Goal: Task Accomplishment & Management: Use online tool/utility

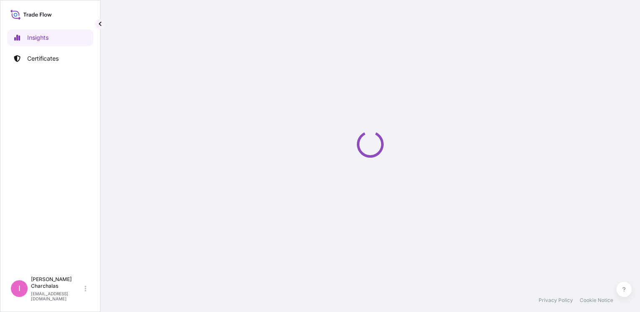
select select "2025"
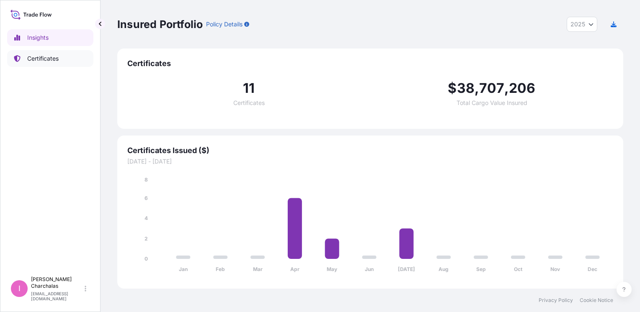
click at [51, 58] on p "Certificates" at bounding box center [42, 58] width 31 height 8
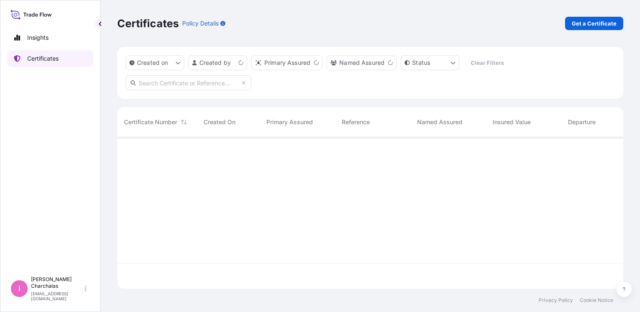
scroll to position [150, 499]
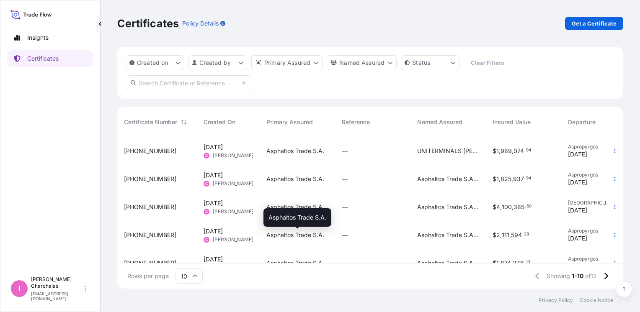
click at [304, 239] on span "Asphaltos Trade S.A." at bounding box center [295, 235] width 58 height 8
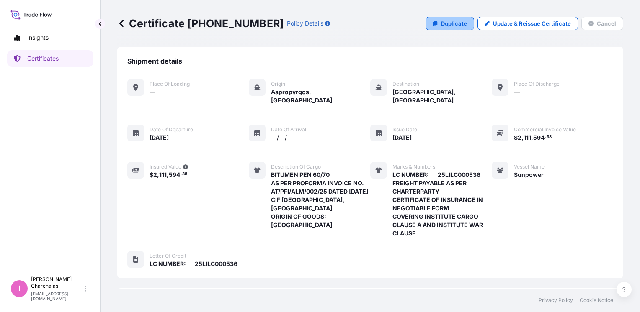
click at [452, 27] on p "Duplicate" at bounding box center [454, 23] width 26 height 8
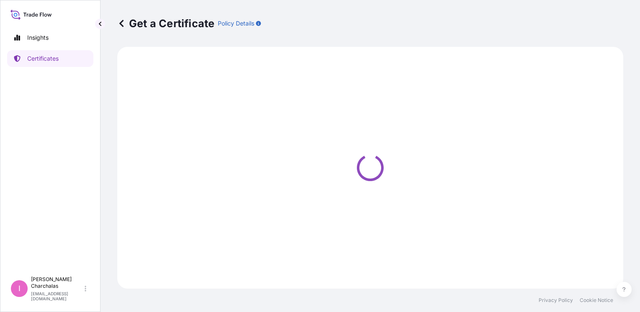
select select "Sea"
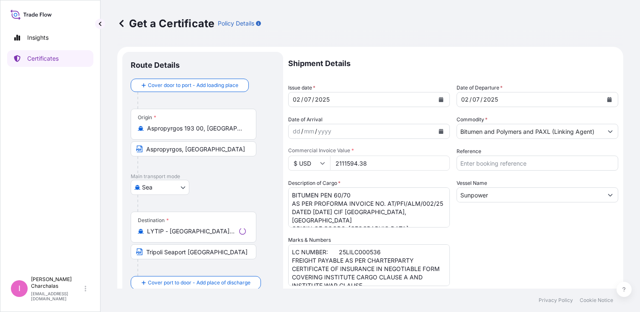
select select "31461"
click at [439, 100] on icon "Calendar" at bounding box center [441, 99] width 5 height 5
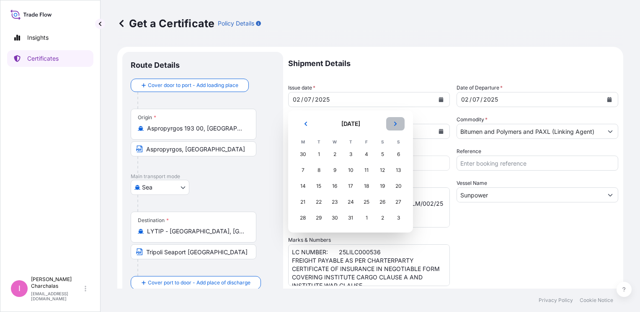
click at [397, 123] on icon "Next" at bounding box center [395, 123] width 5 height 5
click at [333, 203] on div "20" at bounding box center [334, 202] width 15 height 15
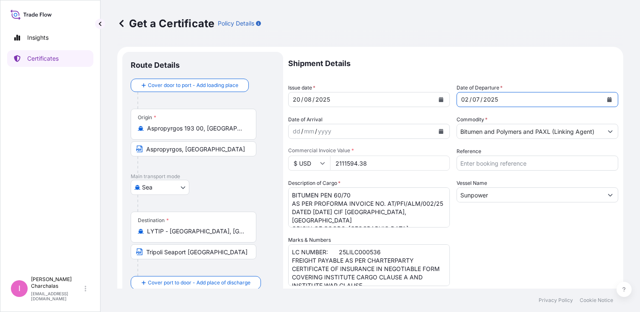
click at [607, 100] on icon "Calendar" at bounding box center [609, 99] width 5 height 5
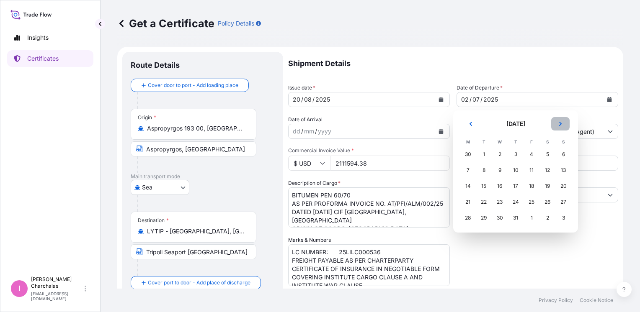
click at [558, 124] on icon "Next" at bounding box center [560, 123] width 5 height 5
click at [500, 205] on div "20" at bounding box center [499, 202] width 15 height 15
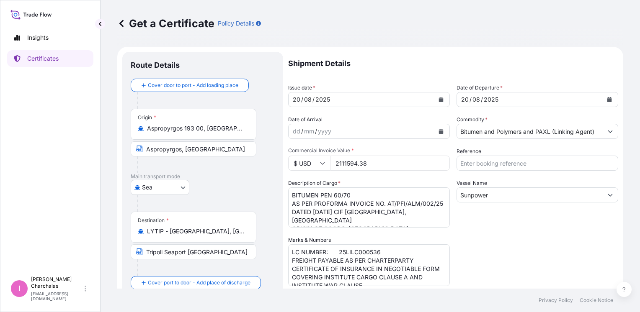
drag, startPoint x: 370, startPoint y: 163, endPoint x: 328, endPoint y: 160, distance: 42.0
click at [328, 160] on div "$ USD 2111594.38" at bounding box center [369, 163] width 162 height 15
drag, startPoint x: 367, startPoint y: 162, endPoint x: 323, endPoint y: 161, distance: 44.0
click at [323, 161] on div "$ USD 2111594.38" at bounding box center [369, 163] width 162 height 15
type input "1770574.27"
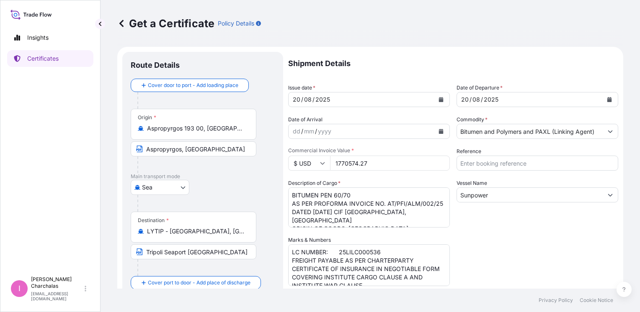
click at [397, 205] on textarea "BITUMEN PEN 60/70 AS PER PROFORMA INVOICE NO. AT/PFI/ALM/002/25 DATED [DATE] CI…" at bounding box center [369, 208] width 162 height 40
click at [338, 212] on textarea "BITUMEN PEN 60/70 AS PER PROFORMA INVOICE NO. AT/PFI/ALM/002/25 DATED [DATE] CI…" at bounding box center [369, 208] width 162 height 40
click at [375, 212] on textarea "BITUMEN PEN 60/70 AS PER PROFORMA INVOICE NO. AT/PFI/ALM/002/25 DATED [DATE] CI…" at bounding box center [369, 208] width 162 height 40
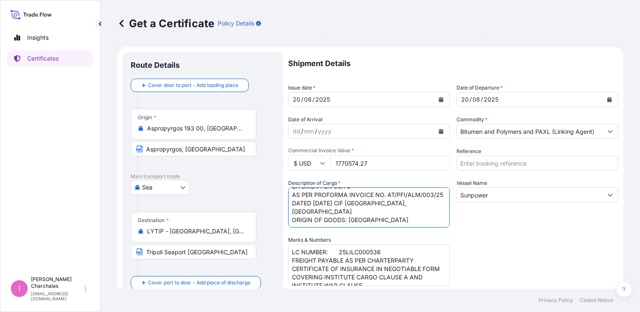
scroll to position [84, 0]
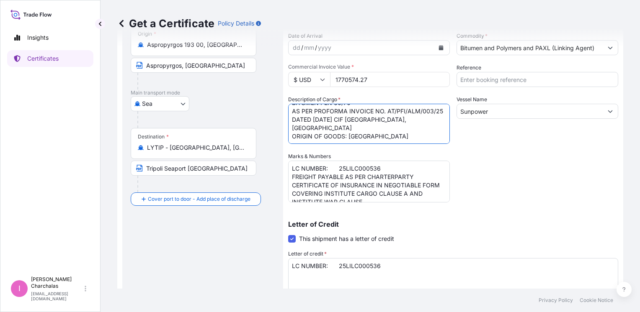
type textarea "BITUMEN PEN 60/70 AS PER PROFORMA INVOICE NO. AT/PFI/ALM/003/25 DATED [DATE] CI…"
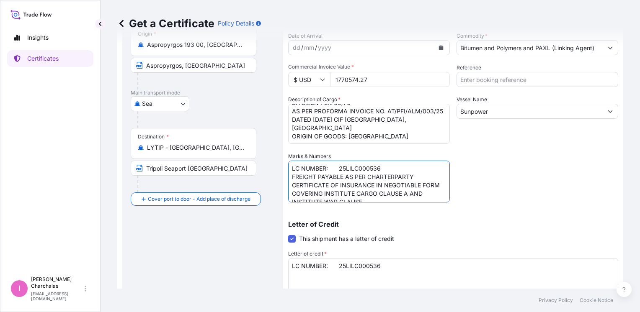
drag, startPoint x: 372, startPoint y: 166, endPoint x: 383, endPoint y: 167, distance: 11.3
click at [383, 167] on textarea "LC NUMBER: 25LILC000536 FREIGHT PAYABLE AS PER CHARTERPARTY CERTIFICATE OF INSU…" at bounding box center [369, 182] width 162 height 42
type textarea "LC NUMBER: 25LILC000729 FREIGHT PAYABLE AS PER CHARTERPARTY CERTIFICATE OF INSU…"
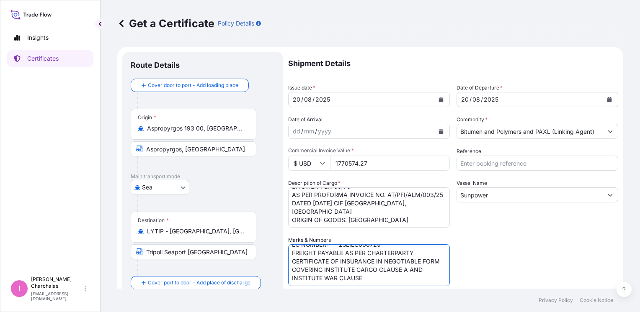
scroll to position [84, 0]
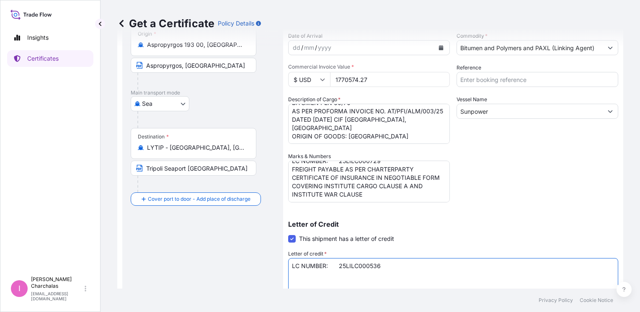
drag, startPoint x: 369, startPoint y: 264, endPoint x: 380, endPoint y: 266, distance: 11.4
click at [380, 266] on textarea "LC NUMBER: 25LILC000536" at bounding box center [453, 278] width 330 height 40
click at [390, 269] on textarea "LC NUMBER: 25LILC000536" at bounding box center [453, 278] width 330 height 40
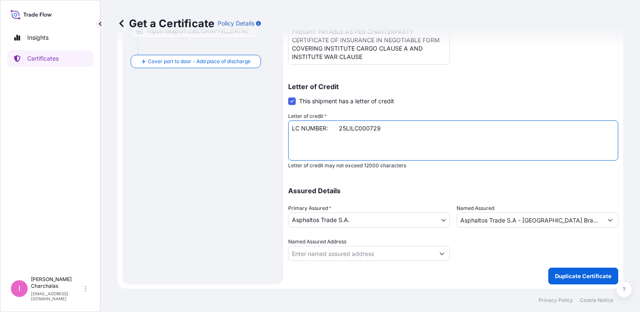
scroll to position [138, 0]
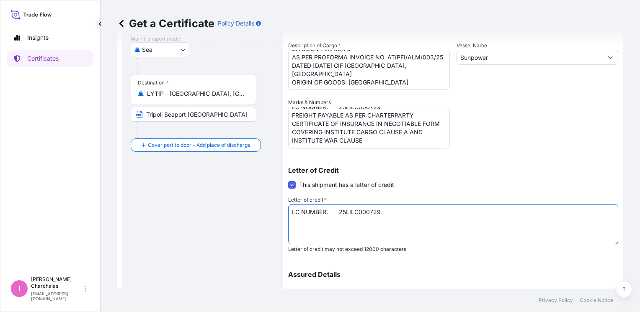
type textarea "LC NUMBER: 25LILC000729"
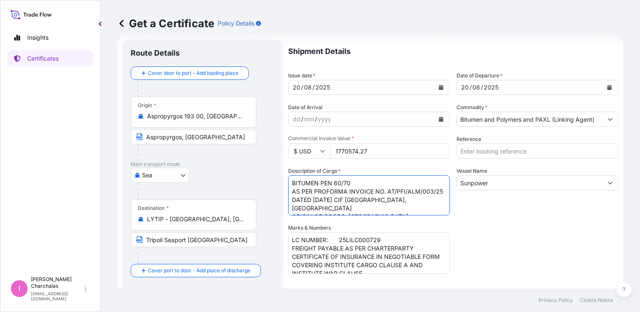
scroll to position [0, 0]
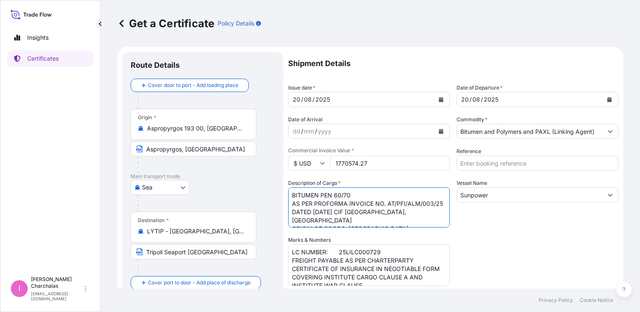
click at [526, 259] on div "Shipment Details Issue date * [DATE] Date of Departure * [DATE] Date of Arrival…" at bounding box center [453, 267] width 330 height 431
click at [556, 31] on div "Get a Certificate Policy Details" at bounding box center [370, 23] width 506 height 47
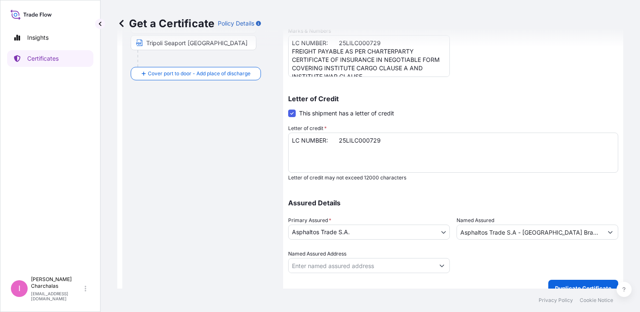
scroll to position [222, 0]
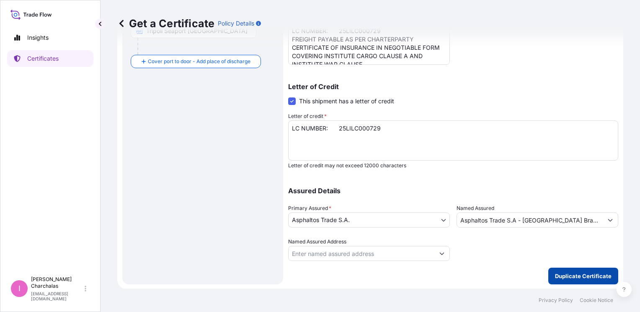
click at [566, 277] on p "Duplicate Certificate" at bounding box center [583, 276] width 57 height 8
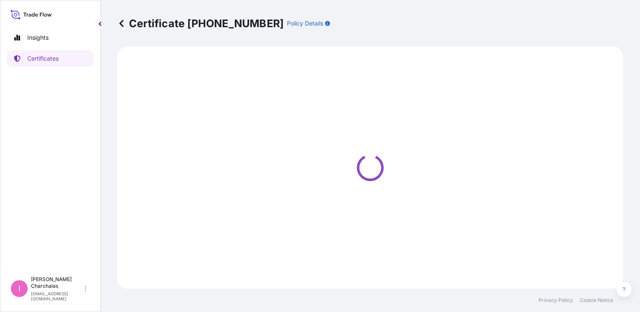
select select "Sea"
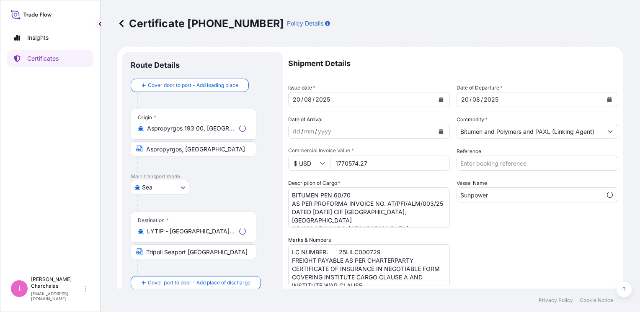
scroll to position [531, 0]
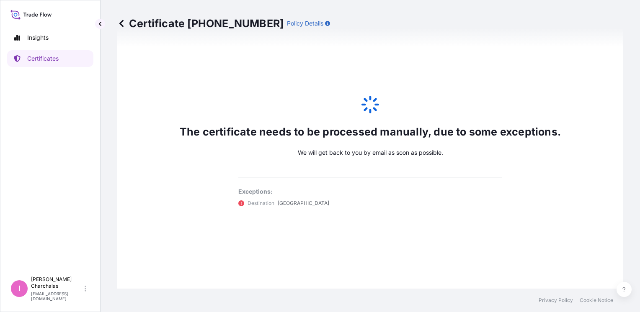
select select "31461"
drag, startPoint x: 188, startPoint y: 21, endPoint x: 243, endPoint y: 20, distance: 55.3
click at [243, 20] on div "Certificate [PHONE_NUMBER] Policy Details" at bounding box center [223, 23] width 213 height 13
drag, startPoint x: 243, startPoint y: 20, endPoint x: 236, endPoint y: 21, distance: 6.9
click at [236, 21] on p "Certificate [PHONE_NUMBER]" at bounding box center [200, 23] width 166 height 13
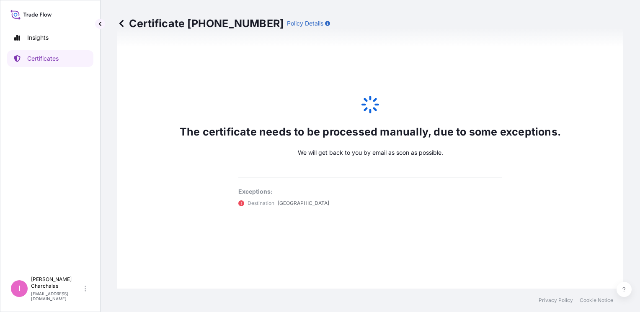
drag, startPoint x: 236, startPoint y: 21, endPoint x: 192, endPoint y: 23, distance: 44.4
click at [192, 23] on p "Certificate [PHONE_NUMBER]" at bounding box center [200, 23] width 166 height 13
drag, startPoint x: 188, startPoint y: 21, endPoint x: 241, endPoint y: 19, distance: 53.6
click at [241, 19] on p "Certificate [PHONE_NUMBER]" at bounding box center [200, 23] width 166 height 13
copy p "[PHONE_NUMBER]"
